Goal: Book appointment/travel/reservation

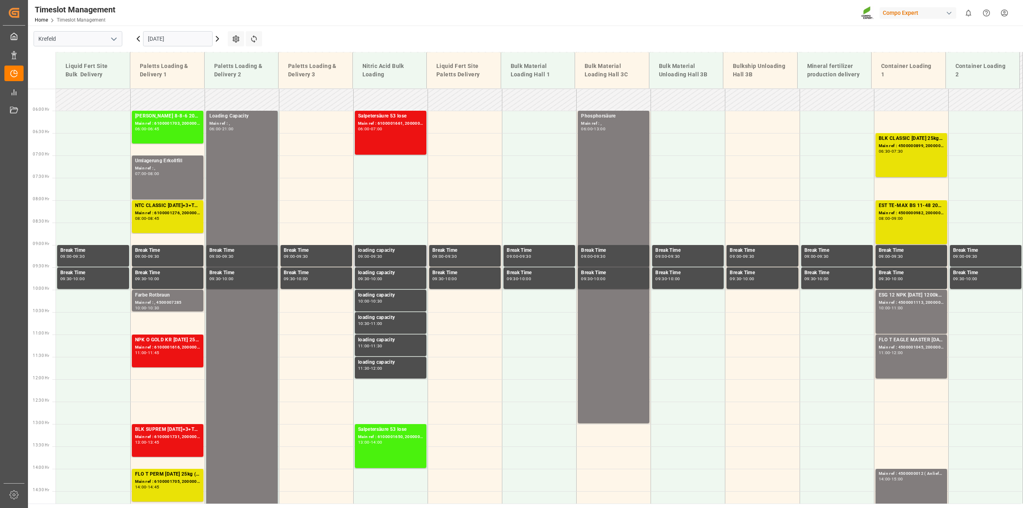
scroll to position [260, 0]
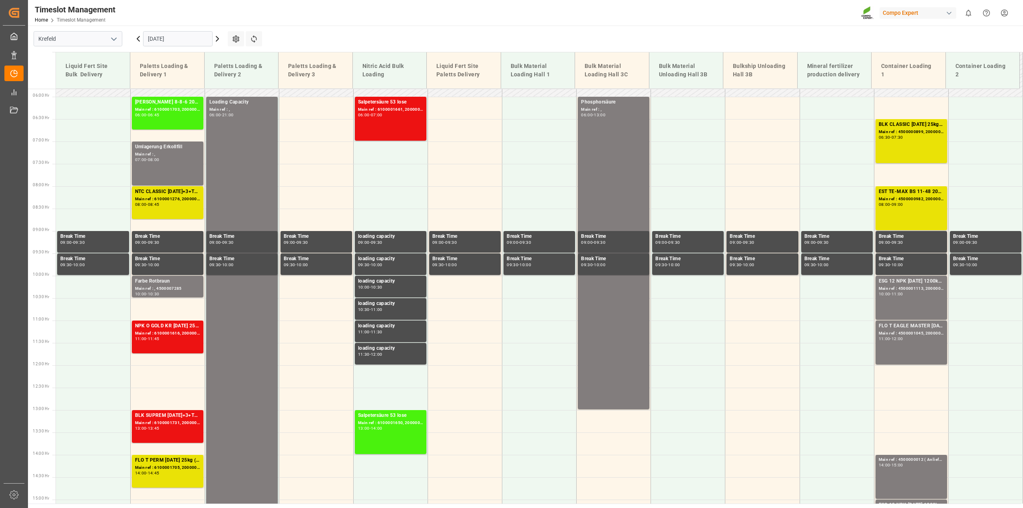
click at [196, 44] on input "[DATE]" at bounding box center [178, 38] width 70 height 15
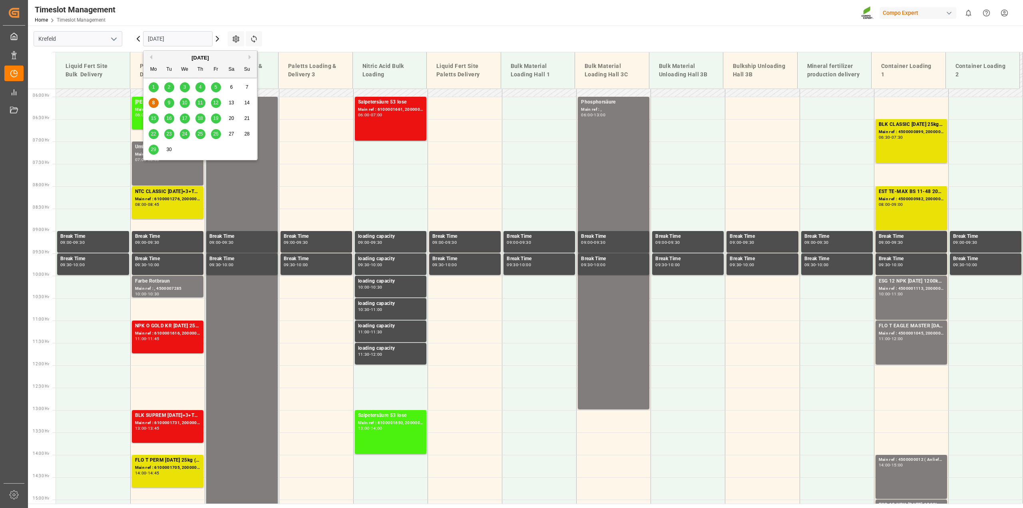
click at [169, 105] on span "9" at bounding box center [169, 103] width 3 height 6
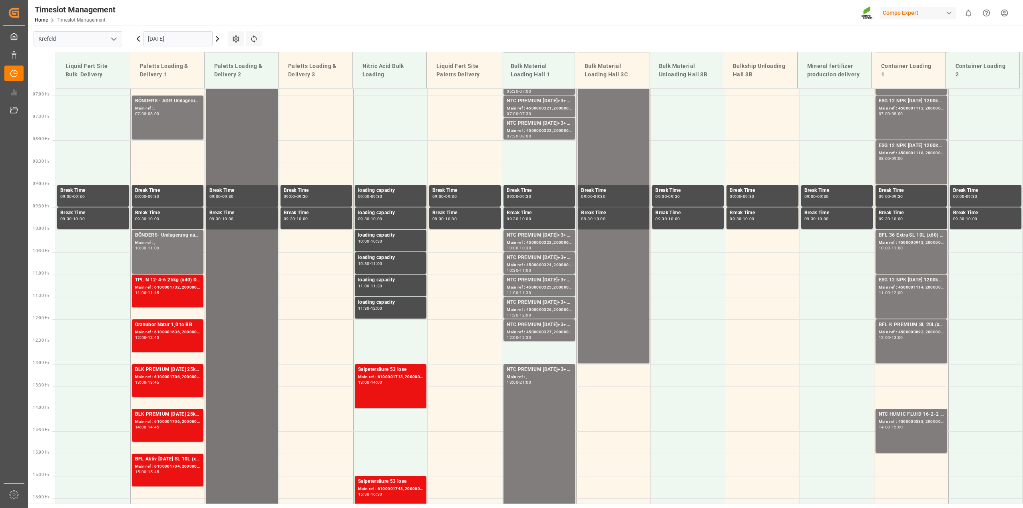
scroll to position [305, 0]
